Goal: Navigation & Orientation: Find specific page/section

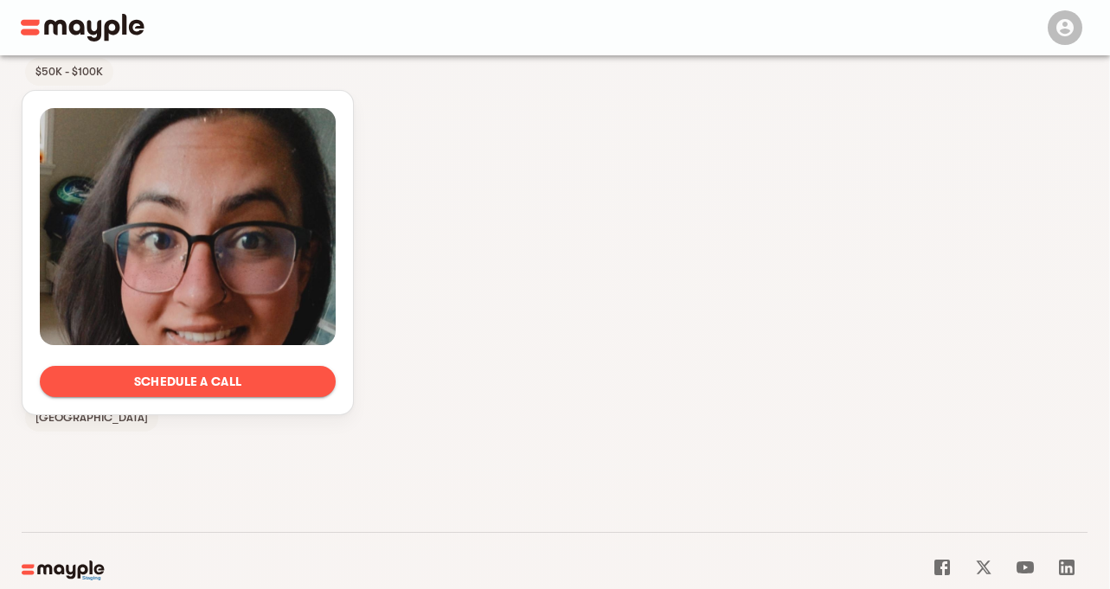
scroll to position [1474, 0]
